Goal: Check status

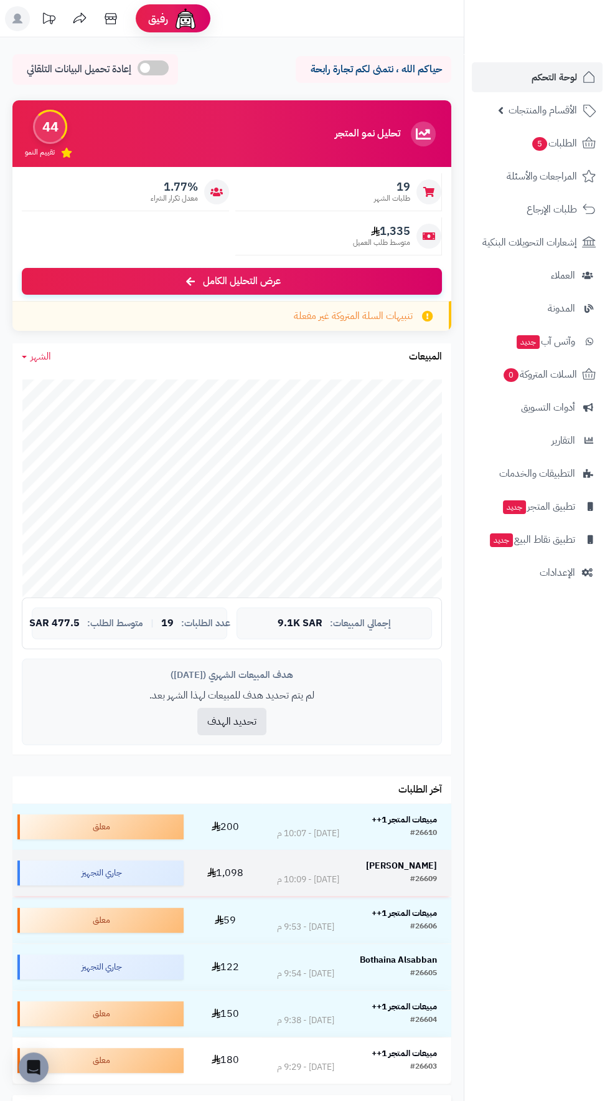
click at [414, 862] on strong "[PERSON_NAME]" at bounding box center [401, 865] width 71 height 13
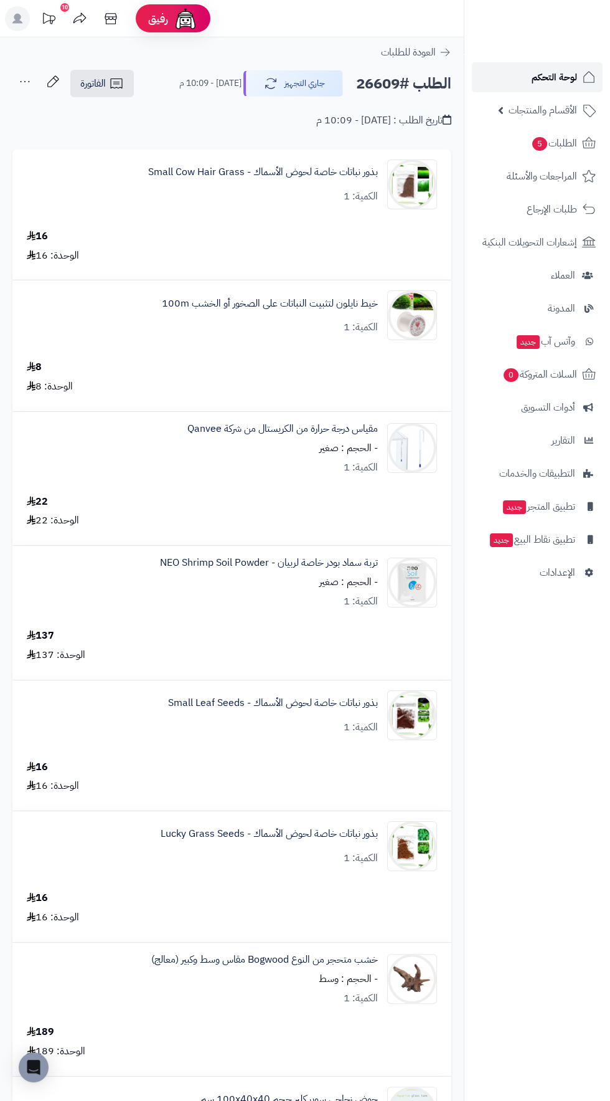
click at [554, 72] on span "لوحة التحكم" at bounding box center [554, 77] width 45 height 17
